Goal: Check status: Check status

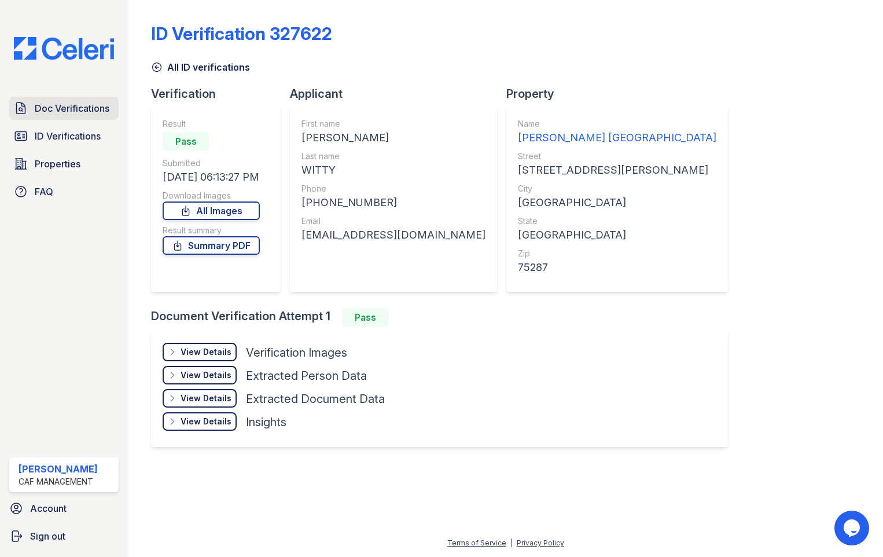
drag, startPoint x: 42, startPoint y: 130, endPoint x: 45, endPoint y: 111, distance: 18.7
click at [42, 130] on span "ID Verifications" at bounding box center [68, 136] width 66 height 14
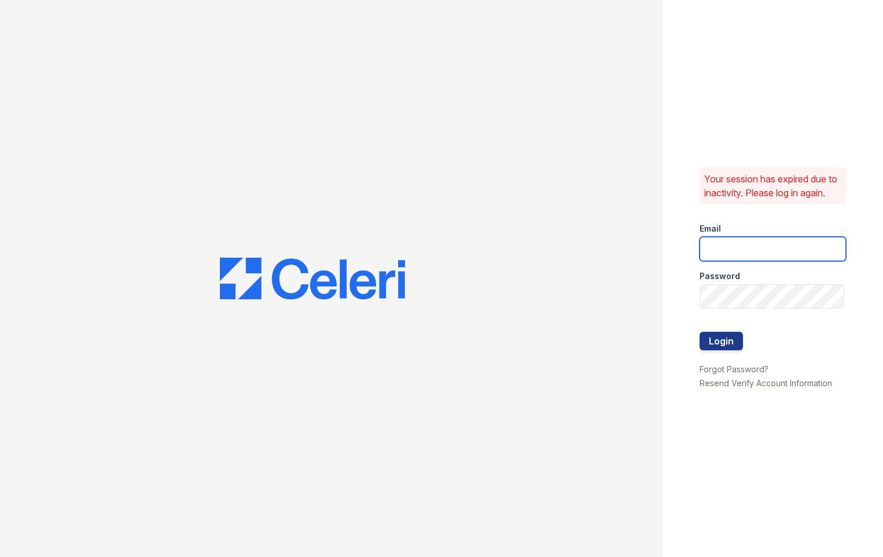
type input "[EMAIL_ADDRESS][DOMAIN_NAME]"
click at [729, 350] on button "Login" at bounding box center [721, 341] width 43 height 19
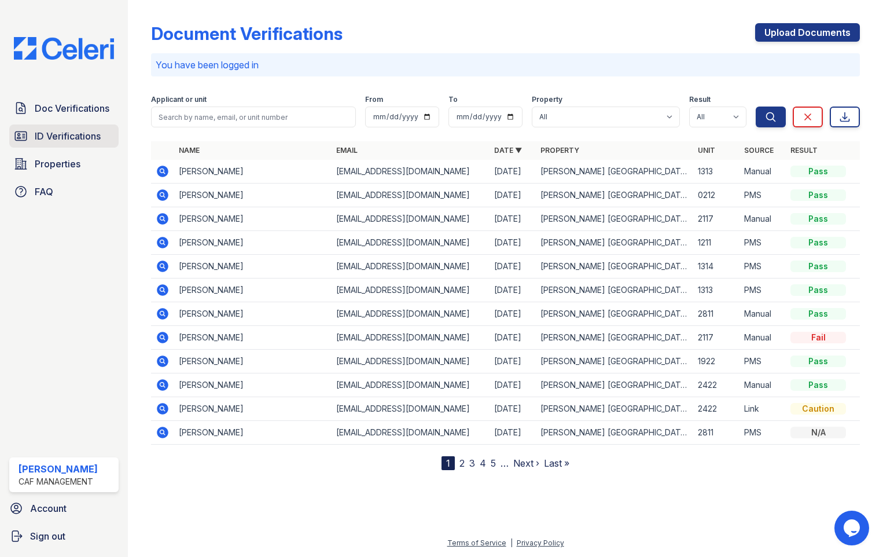
click at [56, 124] on link "ID Verifications" at bounding box center [63, 135] width 109 height 23
